Goal: Task Accomplishment & Management: Use online tool/utility

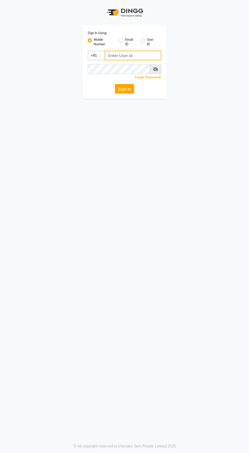
click at [130, 55] on input "Username" at bounding box center [133, 56] width 57 height 10
type input "8485953765"
click at [115, 84] on button "Sign In" at bounding box center [124, 89] width 19 height 10
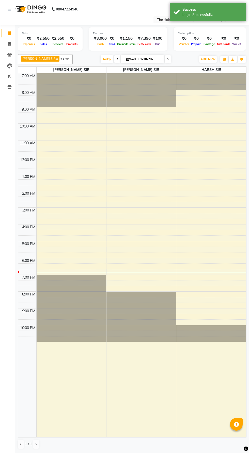
select select "en"
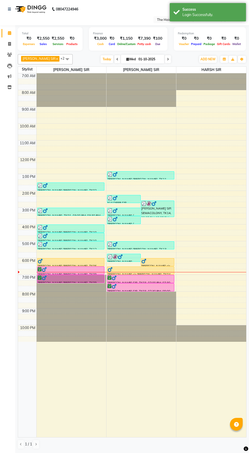
click at [126, 58] on icon at bounding box center [127, 58] width 3 height 3
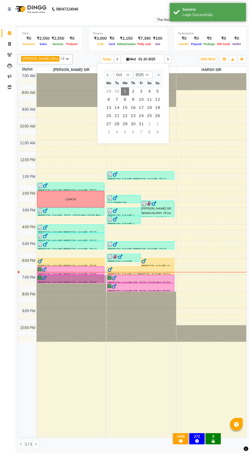
click at [158, 99] on span "12" at bounding box center [158, 99] width 8 height 8
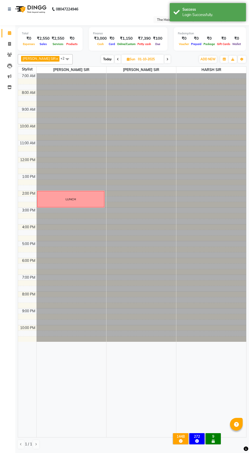
type input "[DATE]"
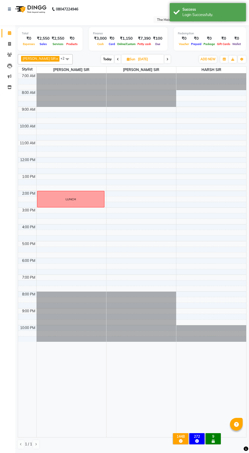
click at [128, 59] on span "Sun" at bounding box center [131, 59] width 11 height 4
select select "10"
select select "2025"
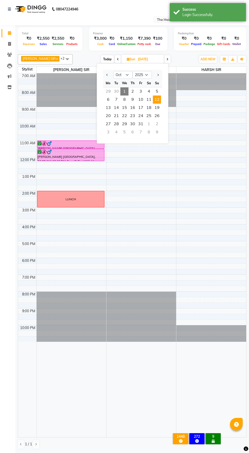
click at [157, 91] on span "5" at bounding box center [157, 91] width 8 height 8
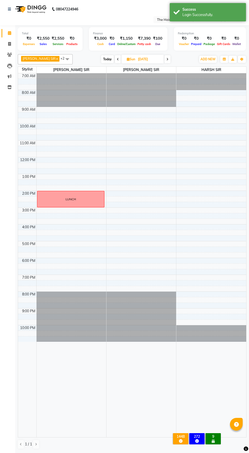
type input "05-10-2025"
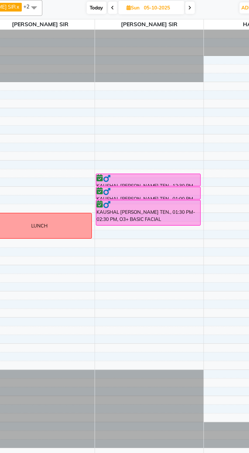
click at [0, 0] on div at bounding box center [0, 0] width 0 height 0
